Goal: Task Accomplishment & Management: Manage account settings

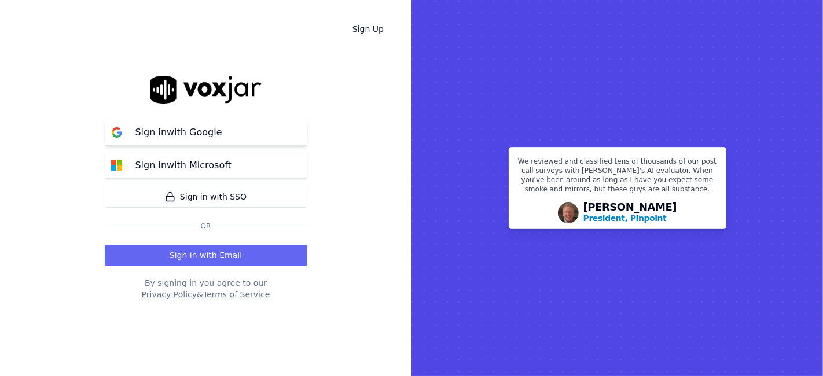
click at [192, 138] on p "Sign in with Google" at bounding box center [178, 133] width 87 height 14
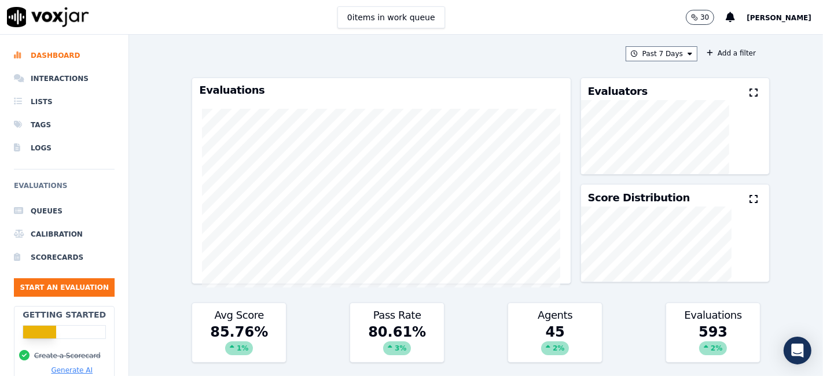
click at [789, 22] on span "[PERSON_NAME]" at bounding box center [779, 18] width 65 height 8
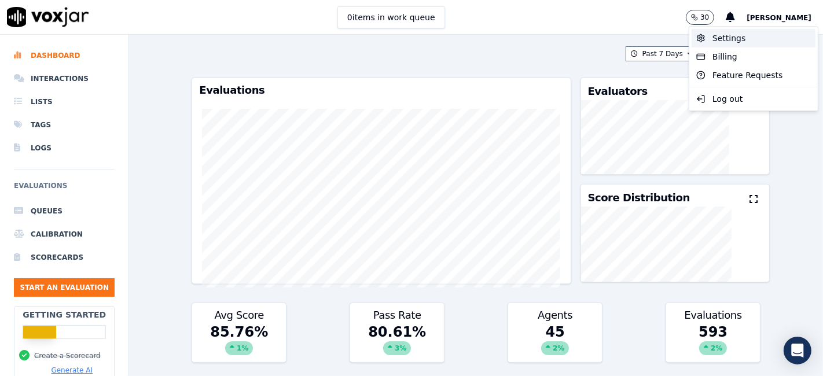
click at [739, 38] on div "Settings" at bounding box center [754, 38] width 124 height 19
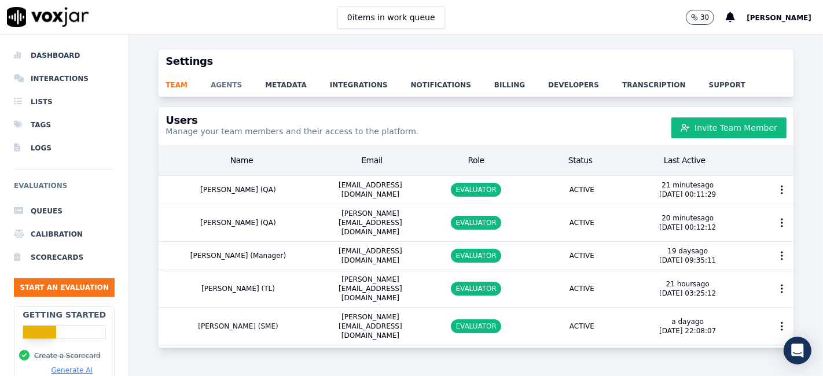
click at [216, 85] on link "agents" at bounding box center [238, 81] width 54 height 16
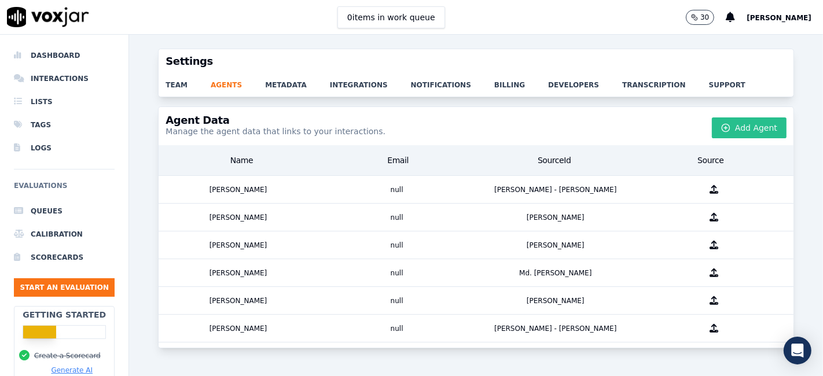
click at [721, 126] on icon "button" at bounding box center [725, 127] width 9 height 9
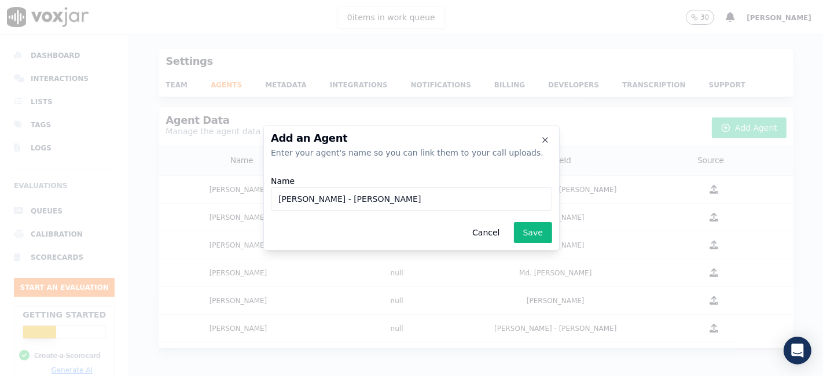
drag, startPoint x: 348, startPoint y: 198, endPoint x: 278, endPoint y: 199, distance: 70.0
click at [278, 199] on input "[PERSON_NAME] - [PERSON_NAME]" at bounding box center [411, 199] width 281 height 23
click at [327, 200] on input "[PERSON_NAME] - [PERSON_NAME]" at bounding box center [411, 199] width 281 height 23
drag, startPoint x: 319, startPoint y: 198, endPoint x: 342, endPoint y: 198, distance: 23.1
click at [342, 198] on input "[PERSON_NAME] - [PERSON_NAME]" at bounding box center [411, 199] width 281 height 23
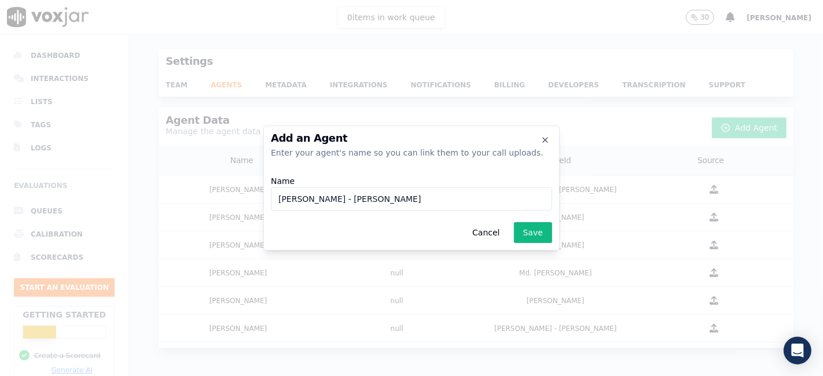
click at [402, 201] on input "[PERSON_NAME] - [PERSON_NAME]" at bounding box center [411, 199] width 281 height 23
click at [367, 199] on input "[PERSON_NAME] - DaveGhosh" at bounding box center [411, 199] width 281 height 23
drag, startPoint x: 350, startPoint y: 199, endPoint x: 266, endPoint y: 200, distance: 84.5
click at [266, 200] on div "Add an Agent Enter your agent's name so you can link them to your call uploads.…" at bounding box center [411, 188] width 296 height 125
type input "[PERSON_NAME]"
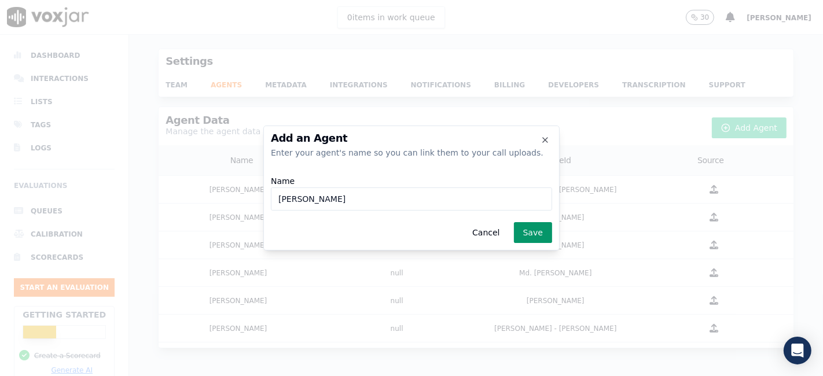
click at [531, 232] on button "Save" at bounding box center [533, 232] width 38 height 21
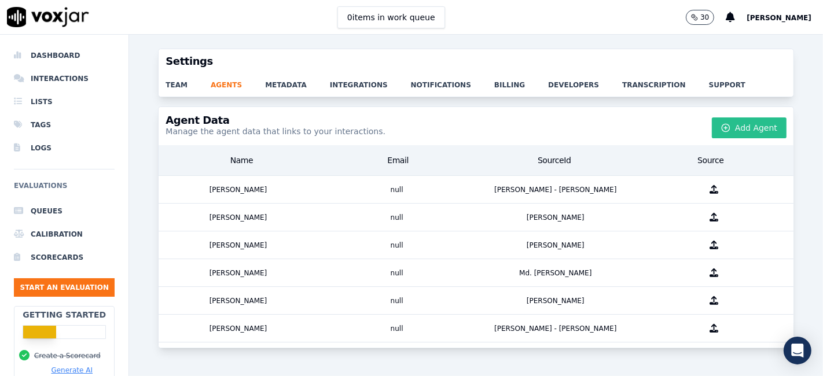
click at [736, 124] on button "Add Agent" at bounding box center [749, 127] width 75 height 21
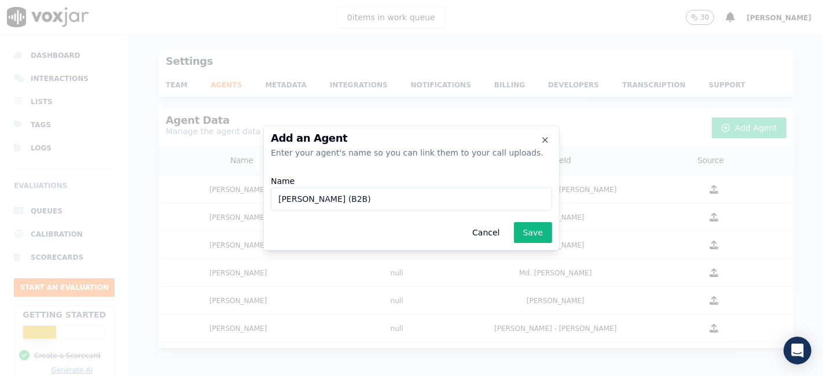
drag, startPoint x: 391, startPoint y: 201, endPoint x: 440, endPoint y: 201, distance: 49.8
click at [440, 201] on input "[PERSON_NAME] (B2B)" at bounding box center [411, 199] width 281 height 23
drag, startPoint x: 328, startPoint y: 201, endPoint x: 363, endPoint y: 201, distance: 35.3
click at [363, 201] on input "[PERSON_NAME]" at bounding box center [411, 199] width 281 height 23
click at [433, 196] on input "[PERSON_NAME]" at bounding box center [411, 199] width 281 height 23
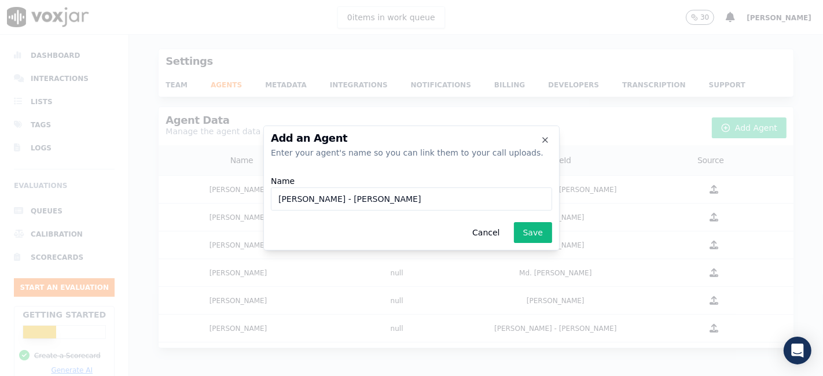
drag, startPoint x: 371, startPoint y: 201, endPoint x: 255, endPoint y: 193, distance: 116.6
click at [255, 376] on div "Add an Agent Enter your agent's name so you can link them to your call uploads.…" at bounding box center [411, 376] width 823 height 0
click at [368, 202] on input "[PERSON_NAME]" at bounding box center [411, 199] width 281 height 23
type input "[PERSON_NAME]"
click at [533, 232] on button "Save" at bounding box center [533, 232] width 38 height 21
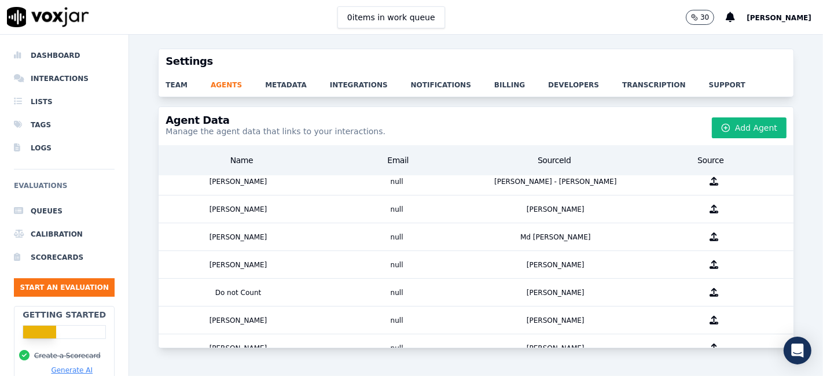
scroll to position [112, 0]
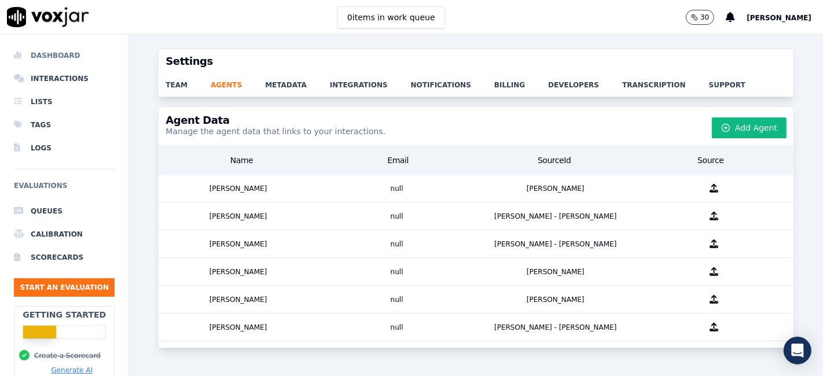
click at [53, 57] on li "Dashboard" at bounding box center [64, 55] width 101 height 23
